Goal: Check status

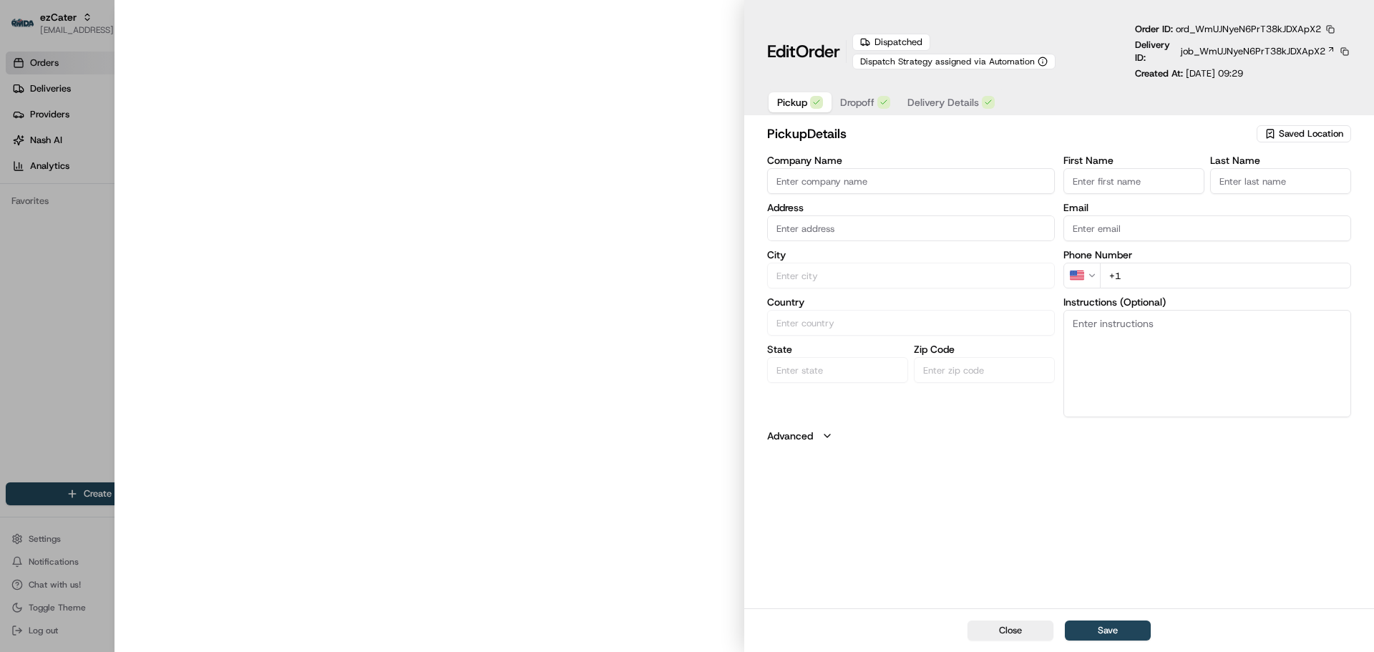
type input "Honey Baked Ham"
type input "Franklin"
type input "US"
type input "MI"
type input "48025"
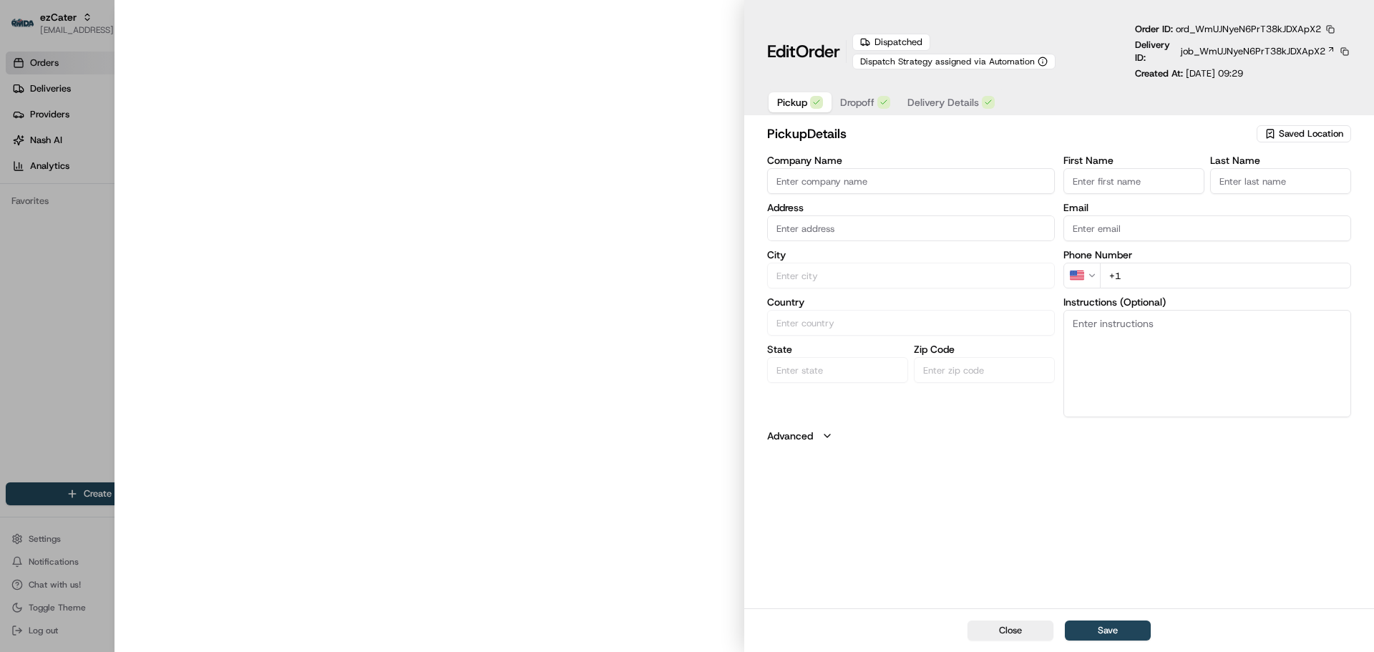
type input "2485400404"
type textarea "*High Priority*, ezCater order: ZXEPW1"
type input "[STREET_ADDRESS]"
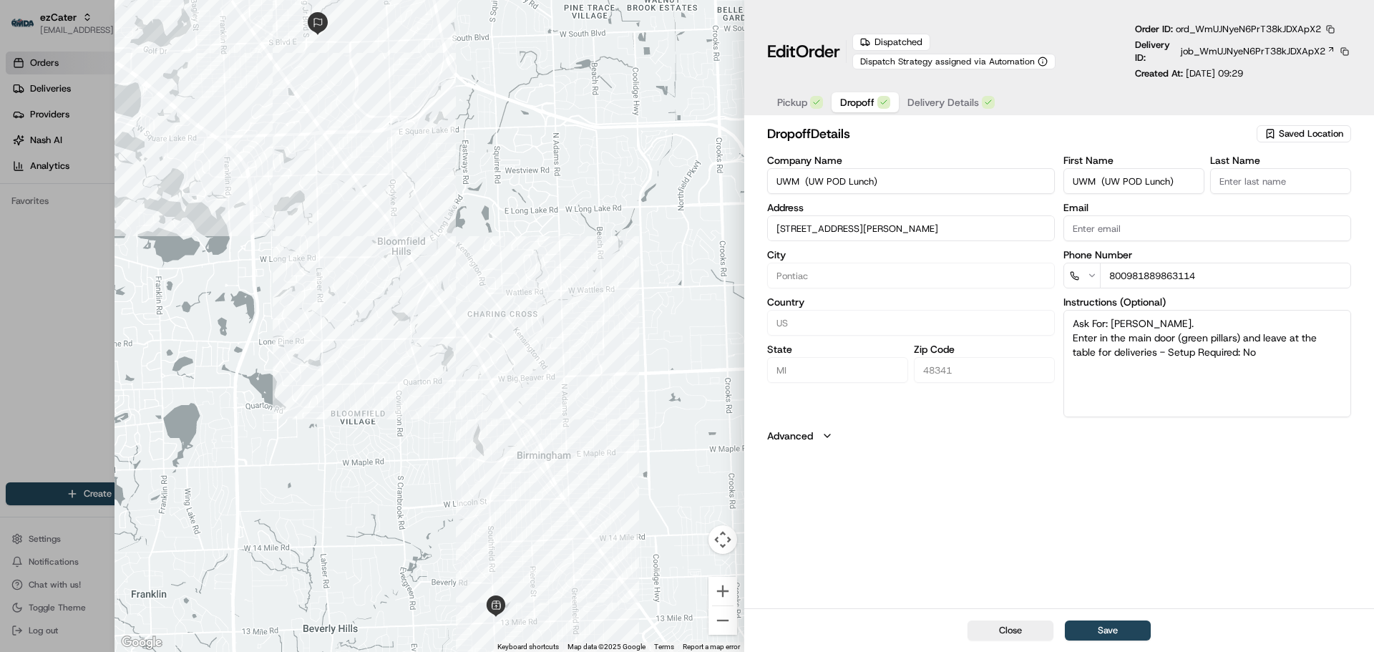
click at [859, 104] on span "Dropoff" at bounding box center [857, 102] width 34 height 14
click at [928, 103] on span "Delivery Details" at bounding box center [943, 102] width 72 height 14
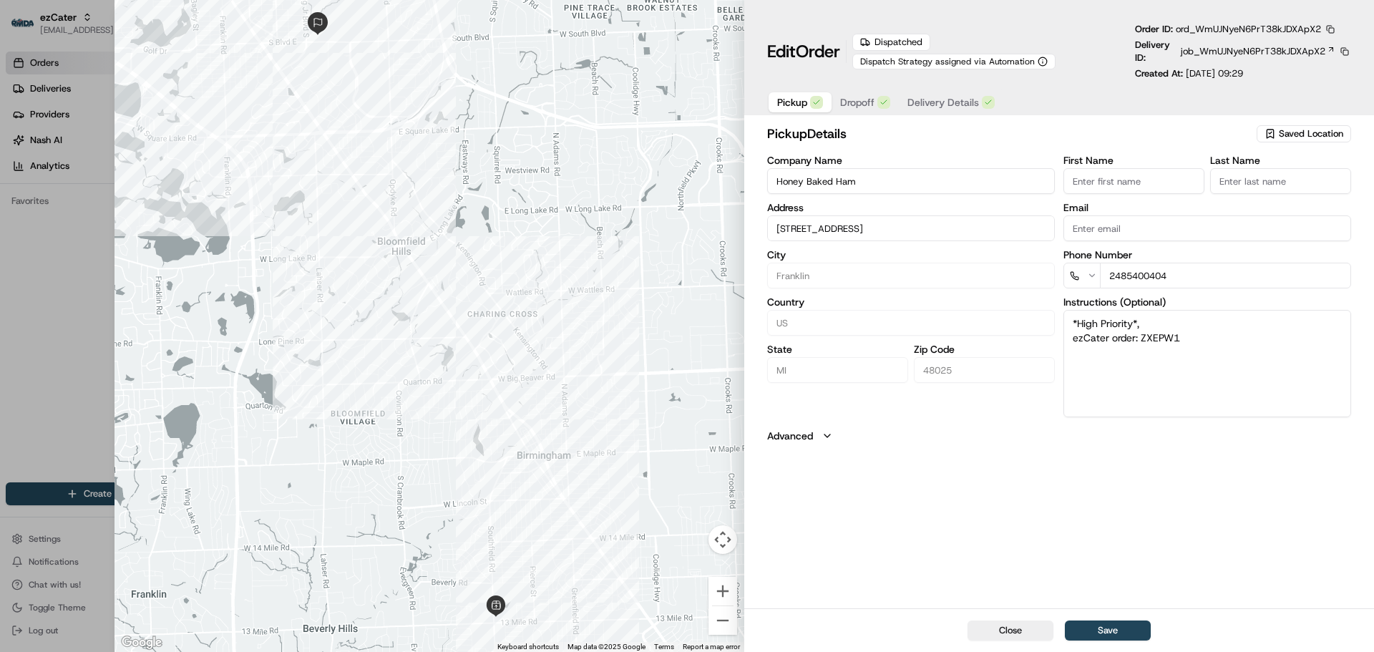
click at [791, 102] on span "Pickup" at bounding box center [792, 102] width 30 height 14
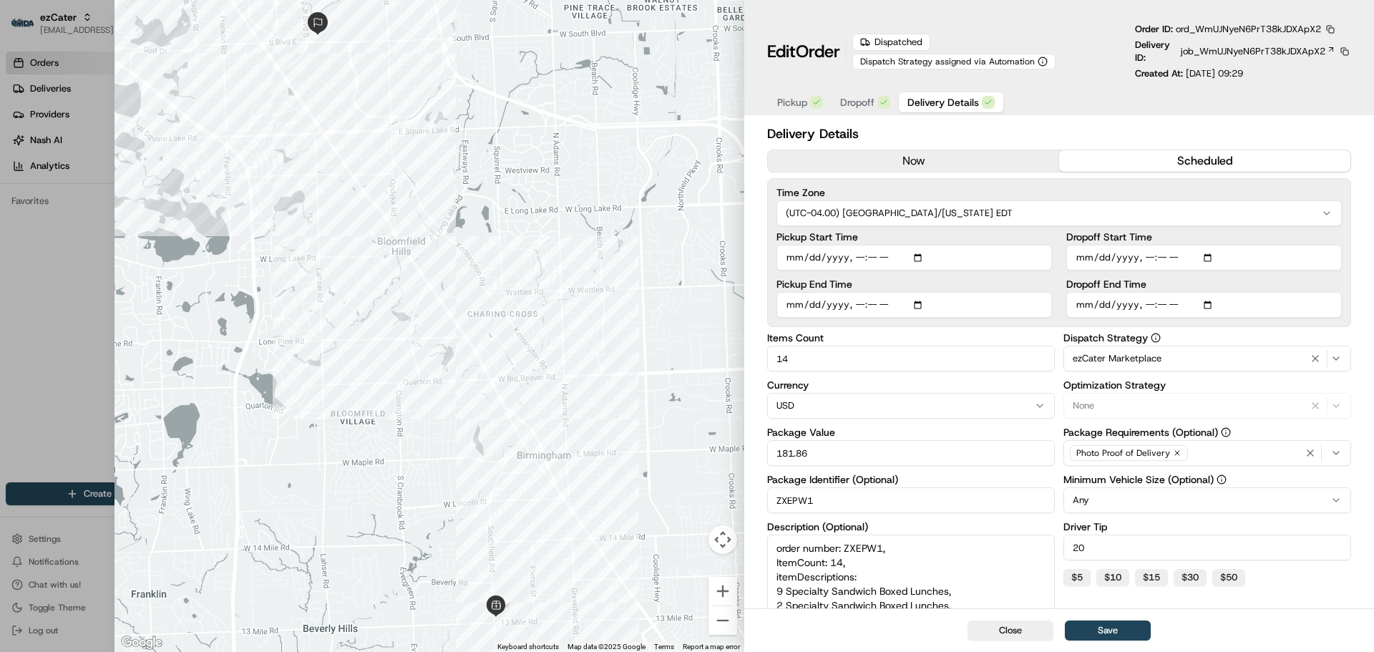
click at [979, 100] on button "Delivery Details" at bounding box center [951, 102] width 104 height 20
click at [1213, 50] on span "job_WmUJNyeN6PrT38kJDXApX2" at bounding box center [1253, 51] width 145 height 13
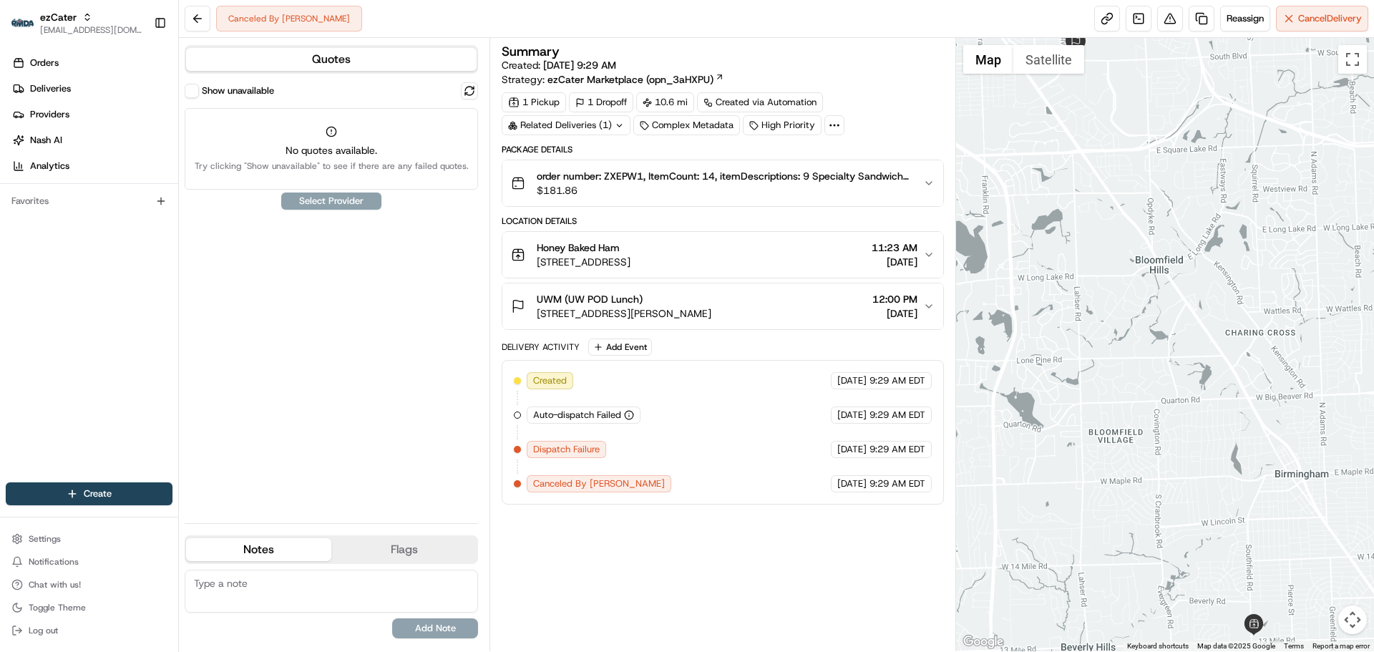
click at [592, 484] on span "Canceled By Nash" at bounding box center [599, 483] width 132 height 13
click at [660, 446] on div "Created 08/19/2025 9:29 AM EDT Auto-dispatch Failed 08/19/2025 9:29 AM EDT Disp…" at bounding box center [722, 432] width 417 height 120
click at [660, 445] on div "Created 08/19/2025 9:29 AM EDT Auto-dispatch Failed 08/19/2025 9:29 AM EDT Disp…" at bounding box center [722, 432] width 417 height 120
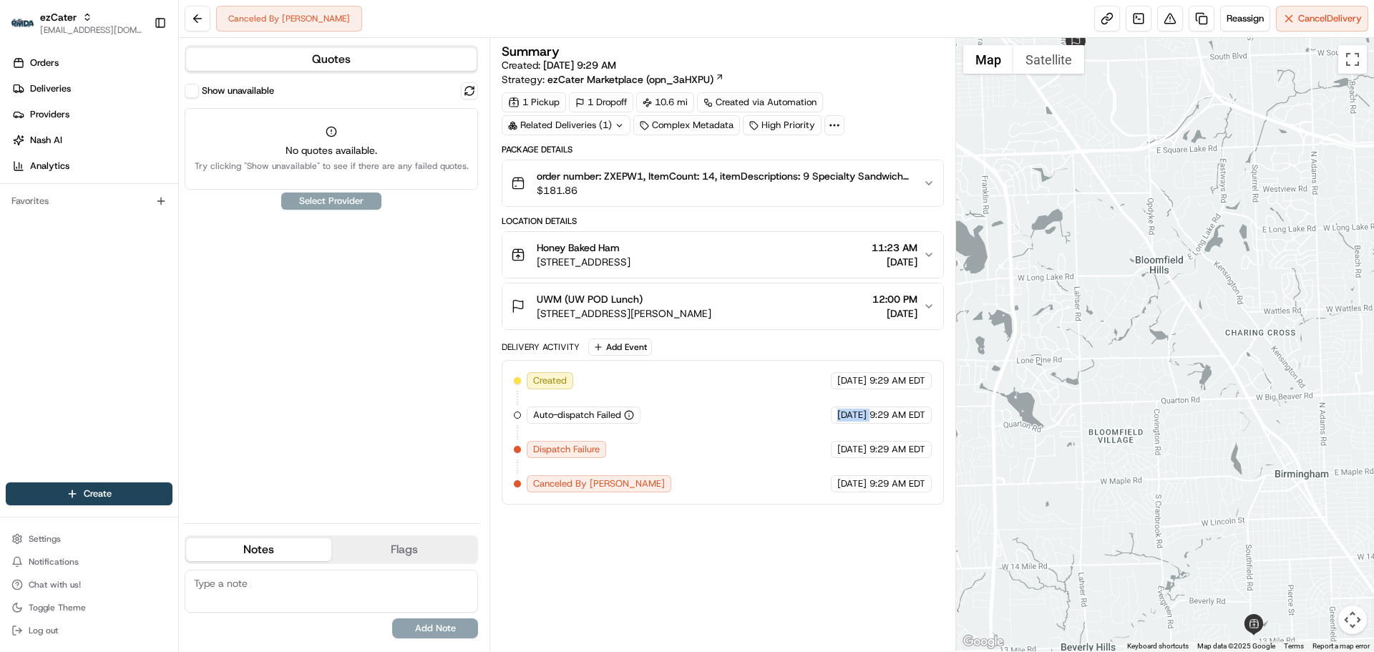
click at [660, 445] on div "Created 08/19/2025 9:29 AM EDT Auto-dispatch Failed 08/19/2025 9:29 AM EDT Disp…" at bounding box center [722, 432] width 417 height 120
click at [669, 438] on div "Created 08/19/2025 9:29 AM EDT Auto-dispatch Failed 08/19/2025 9:29 AM EDT Disp…" at bounding box center [722, 432] width 417 height 120
click at [668, 438] on div "Created 08/19/2025 9:29 AM EDT Auto-dispatch Failed 08/19/2025 9:29 AM EDT Disp…" at bounding box center [722, 432] width 417 height 120
click at [668, 436] on div "Created 08/19/2025 9:29 AM EDT Auto-dispatch Failed 08/19/2025 9:29 AM EDT Disp…" at bounding box center [722, 432] width 417 height 120
click at [867, 427] on div "Created 08/19/2025 9:29 AM EDT Auto-dispatch Failed 08/19/2025 9:29 AM EDT Disp…" at bounding box center [722, 432] width 417 height 120
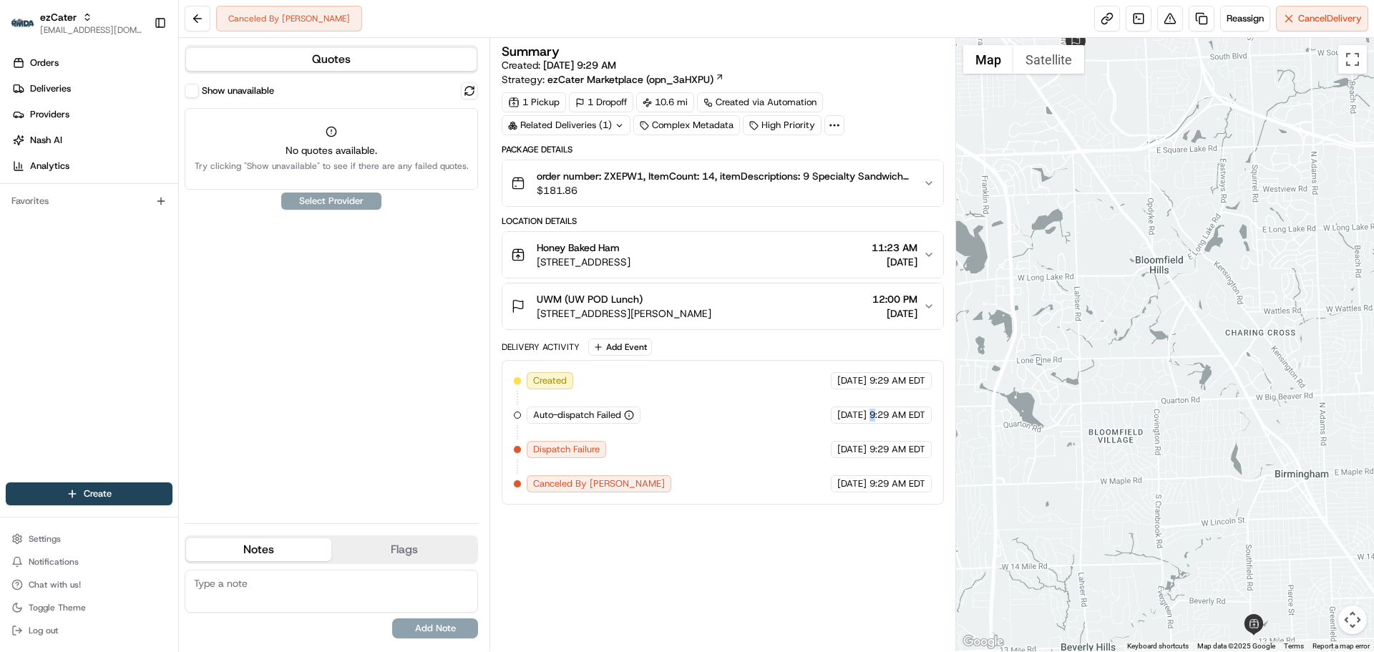
click at [867, 427] on div "Created 08/19/2025 9:29 AM EDT Auto-dispatch Failed 08/19/2025 9:29 AM EDT Disp…" at bounding box center [722, 432] width 417 height 120
click at [568, 409] on span "Auto-dispatch Failed" at bounding box center [577, 415] width 88 height 13
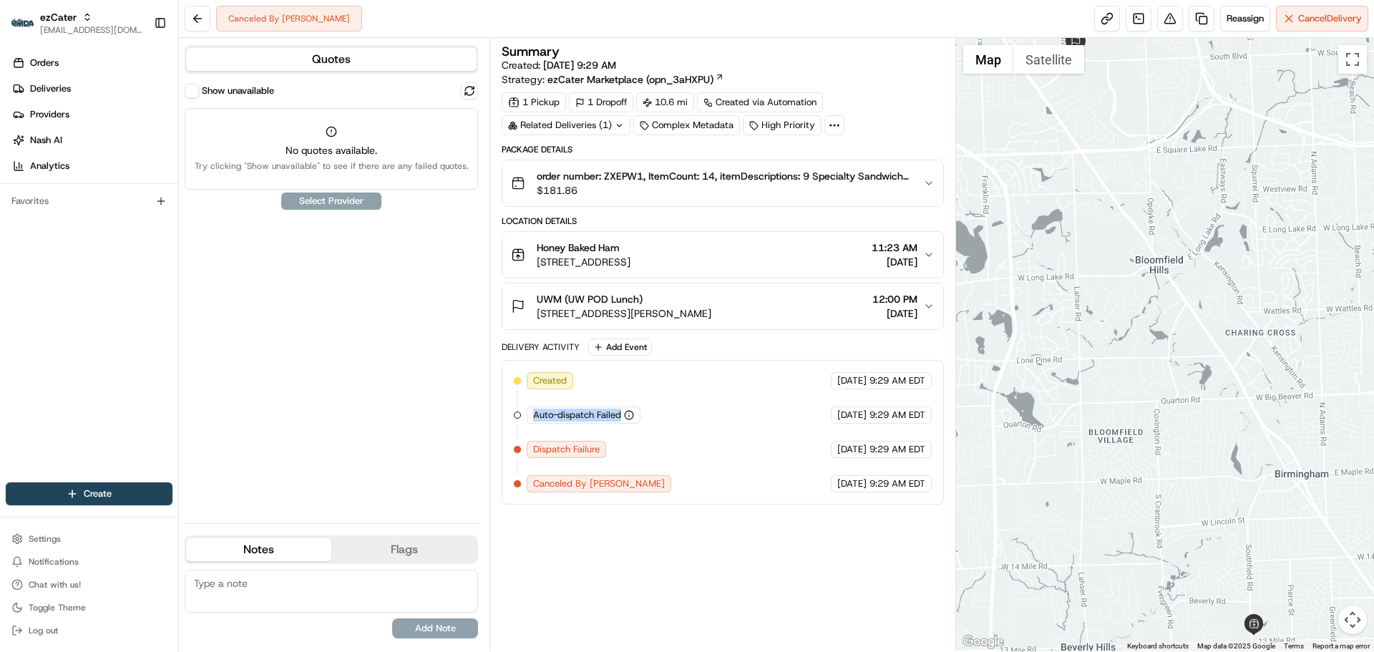
click at [658, 373] on div "Created 08/19/2025 9:29 AM EDT Auto-dispatch Failed 08/19/2025 9:29 AM EDT Disp…" at bounding box center [722, 432] width 417 height 120
click at [831, 378] on div "08/19/2025 9:29 AM EDT" at bounding box center [881, 380] width 101 height 17
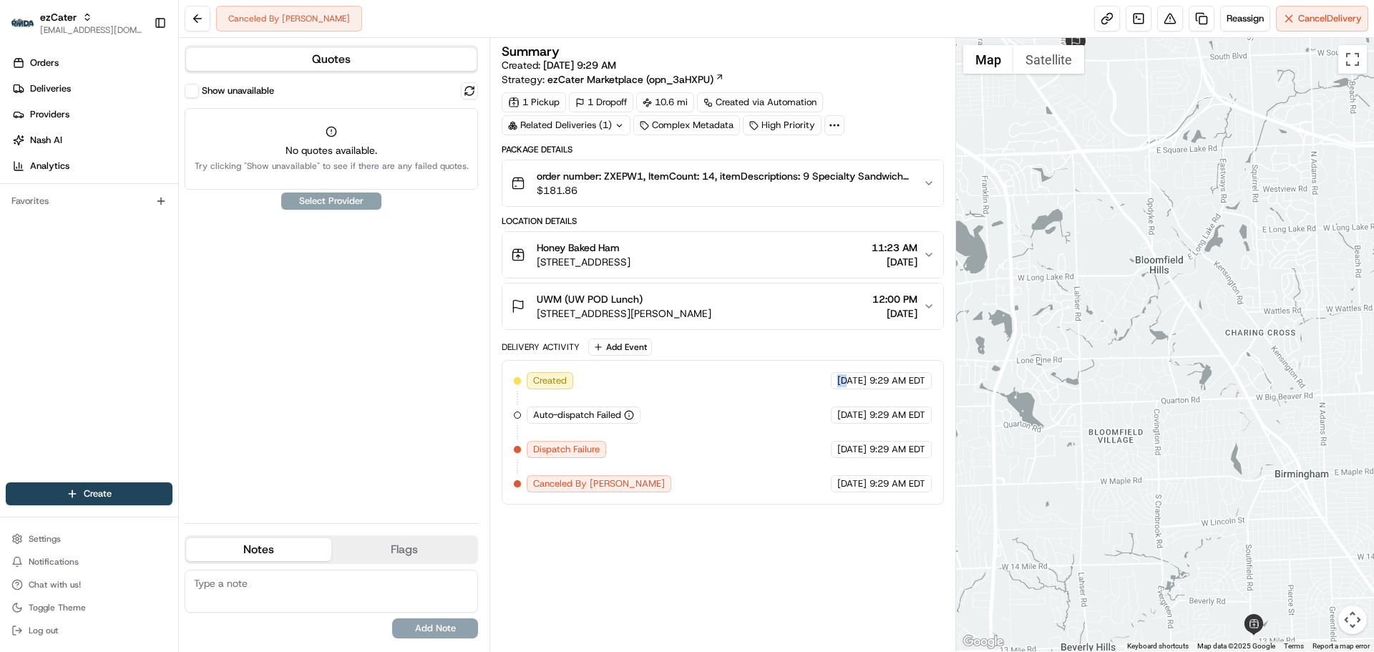
click at [831, 378] on div "08/19/2025 9:29 AM EDT" at bounding box center [881, 380] width 101 height 17
click at [831, 376] on div "08/19/2025 9:29 AM EDT" at bounding box center [881, 380] width 101 height 17
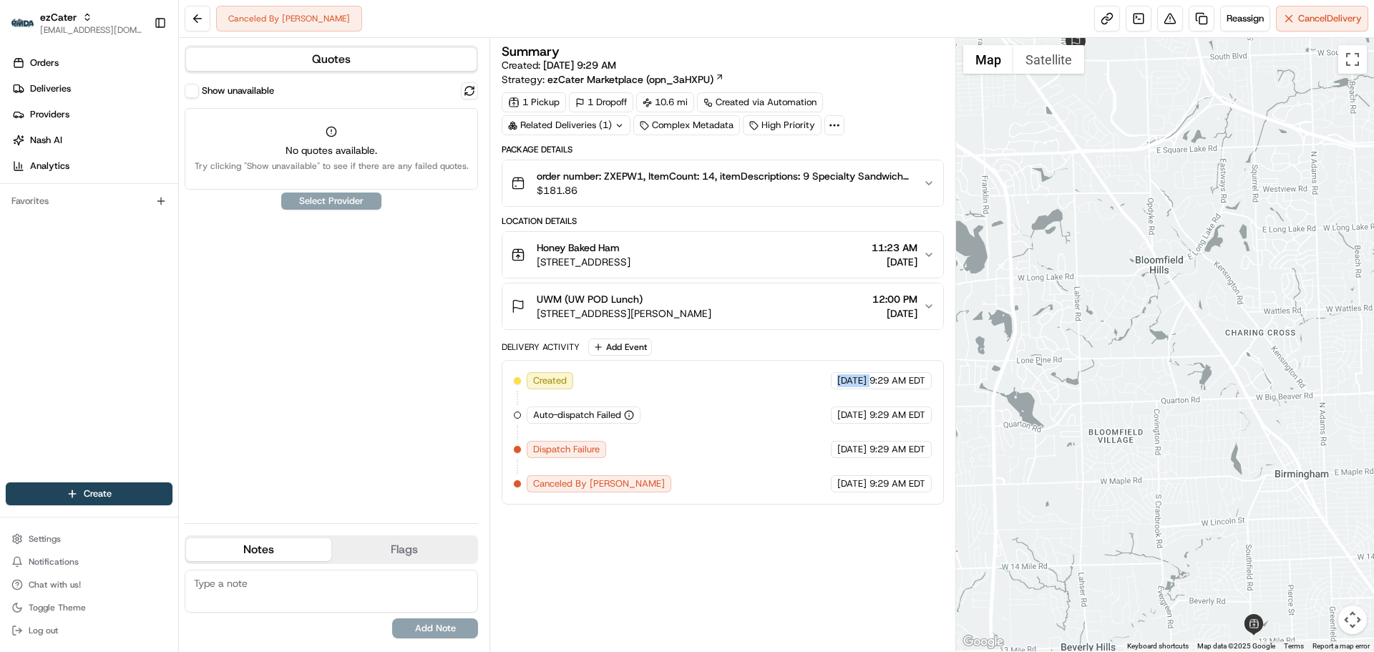
click at [825, 368] on div "Created 08/19/2025 9:29 AM EDT Auto-dispatch Failed 08/19/2025 9:29 AM EDT Disp…" at bounding box center [722, 432] width 441 height 145
click at [831, 373] on div "08/19/2025 9:29 AM EDT" at bounding box center [881, 380] width 101 height 17
click at [586, 480] on span "Canceled By Nash" at bounding box center [599, 483] width 132 height 13
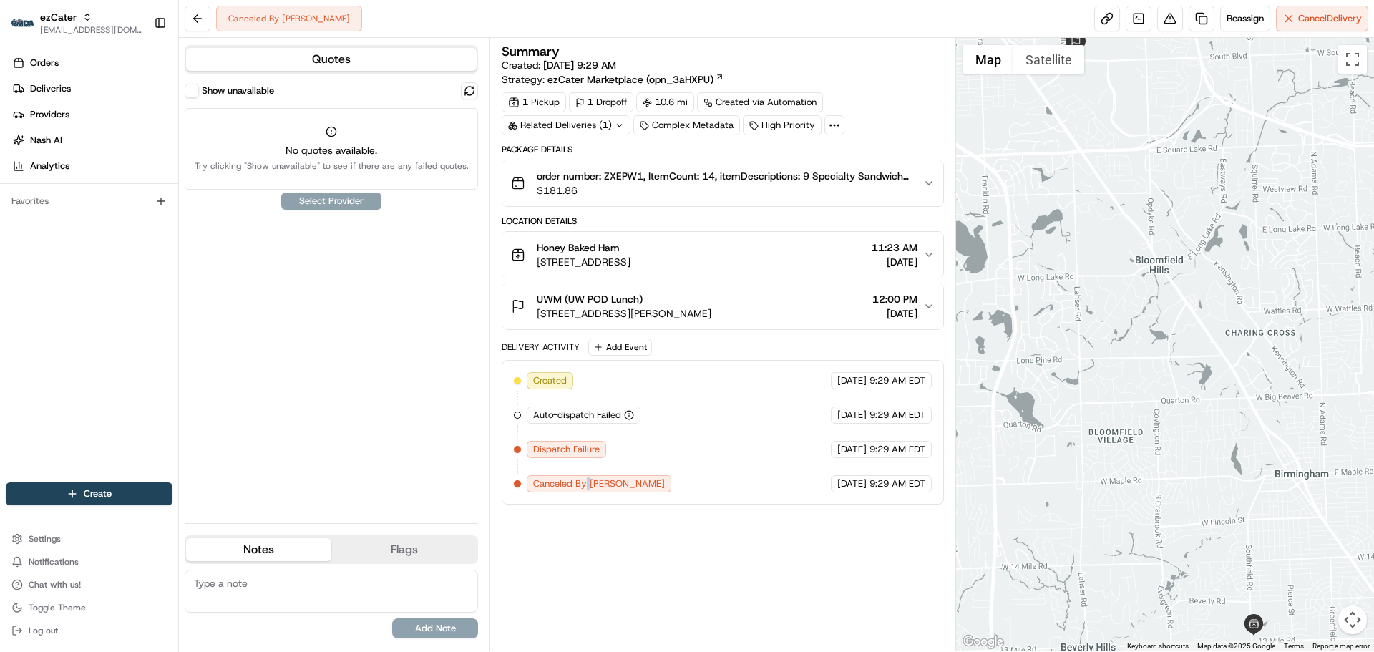
click at [586, 480] on span "Canceled By Nash" at bounding box center [599, 483] width 132 height 13
